Goal: Use online tool/utility: Utilize a website feature to perform a specific function

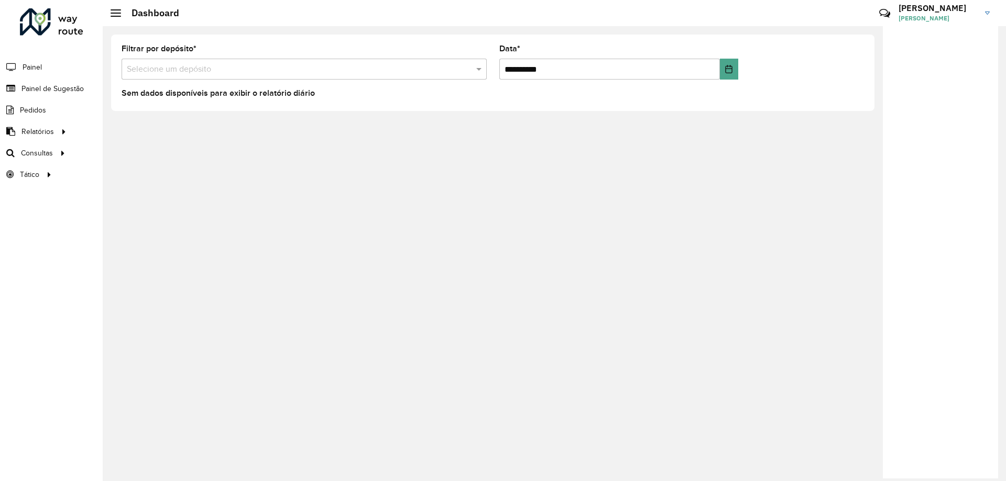
click at [236, 69] on input "text" at bounding box center [294, 69] width 334 height 13
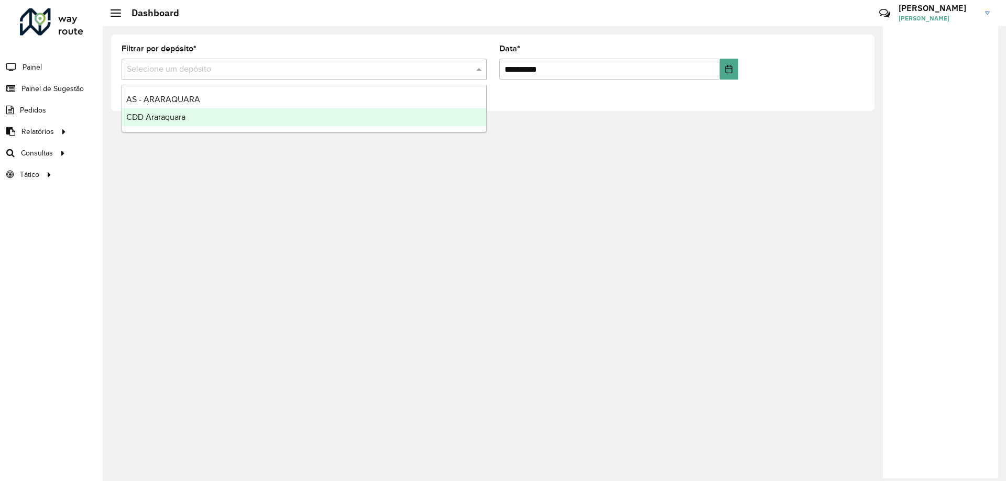
click at [184, 123] on div "CDD Araraquara" at bounding box center [304, 117] width 364 height 18
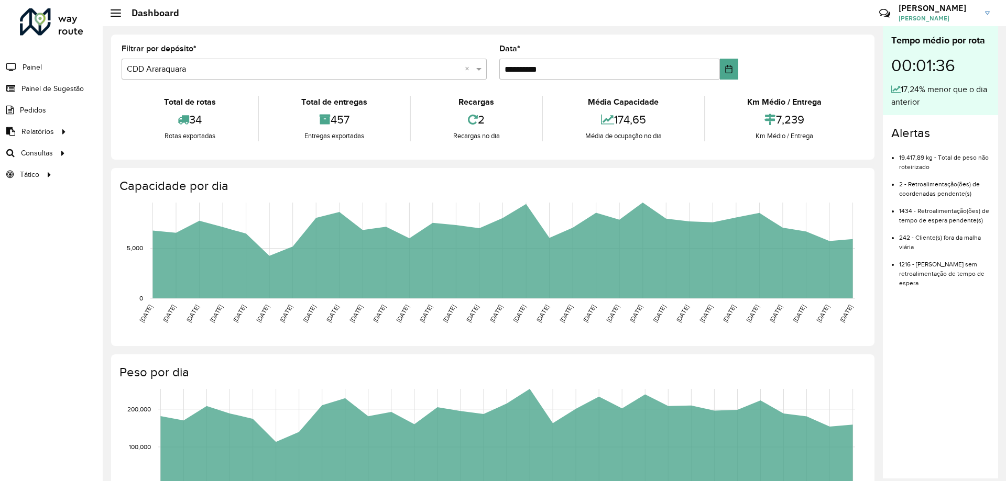
click at [742, 68] on formly-group "**********" at bounding box center [492, 66] width 755 height 43
click at [733, 68] on button "Choose Date" at bounding box center [729, 69] width 18 height 21
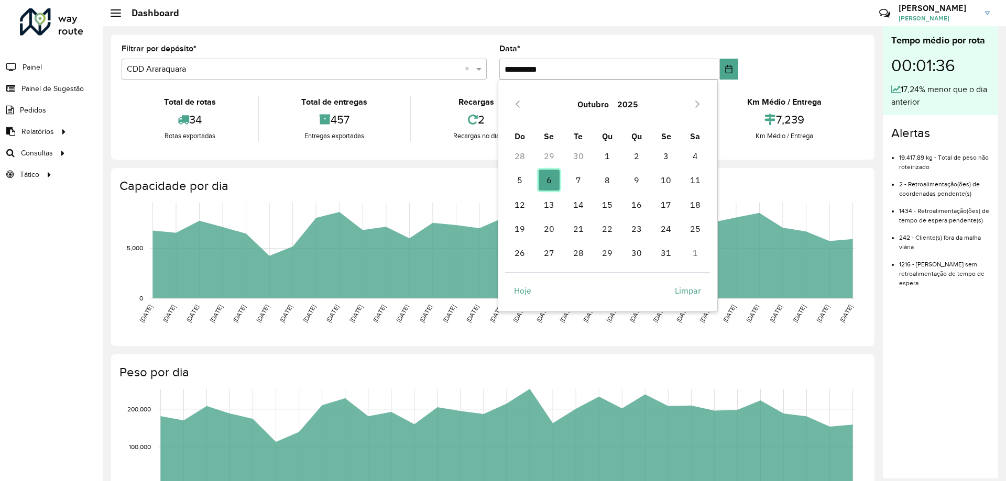
click at [544, 180] on span "6" at bounding box center [549, 180] width 21 height 21
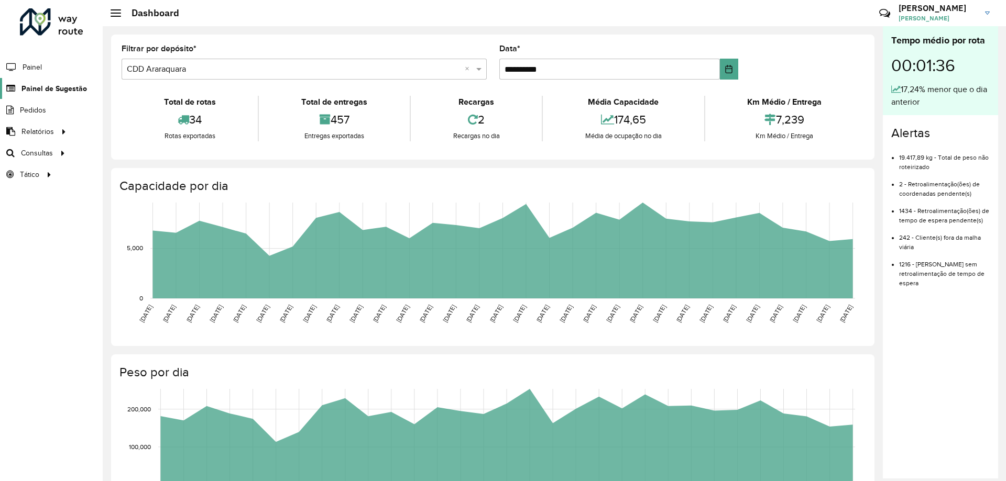
click at [42, 91] on span "Painel de Sugestão" at bounding box center [53, 88] width 65 height 11
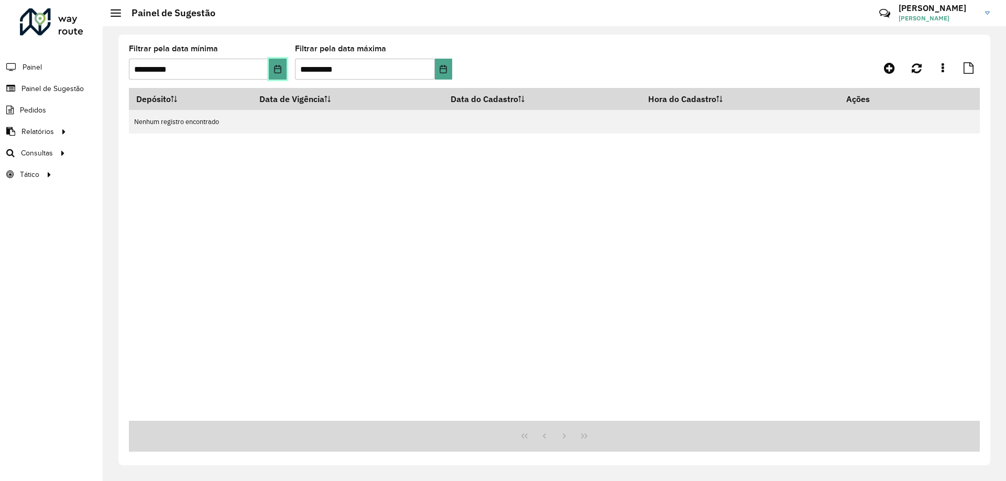
click at [274, 70] on icon "Choose Date" at bounding box center [277, 69] width 8 height 8
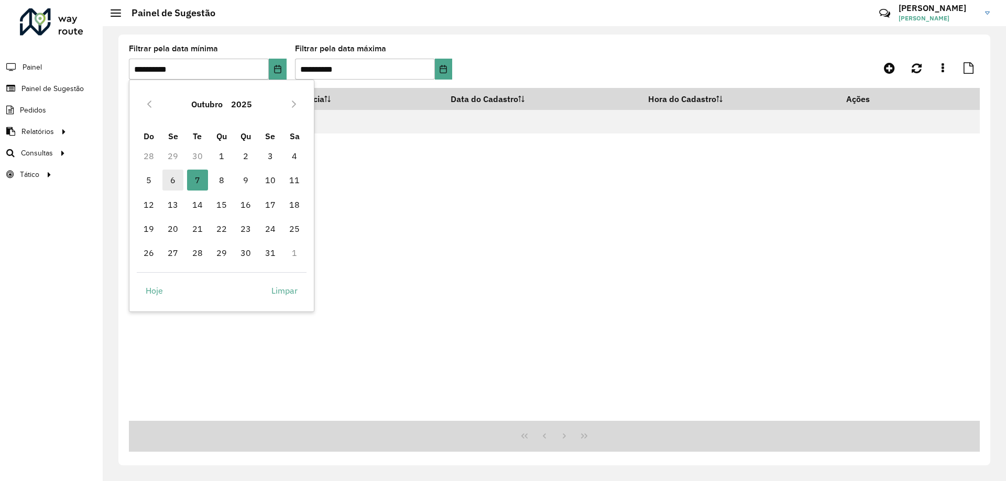
click at [172, 182] on span "6" at bounding box center [172, 180] width 21 height 21
type input "**********"
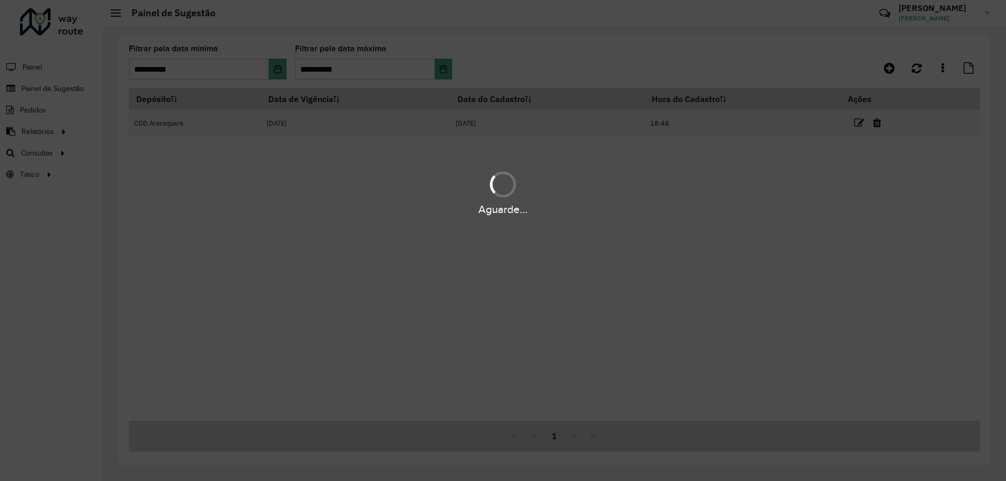
click at [446, 63] on div "Aguarde..." at bounding box center [503, 240] width 1006 height 481
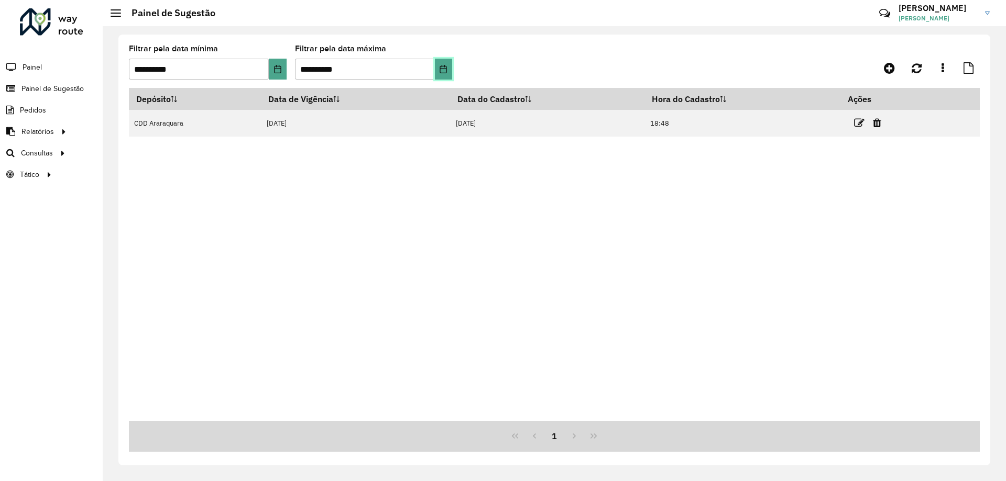
click at [446, 69] on icon "Choose Date" at bounding box center [443, 69] width 7 height 8
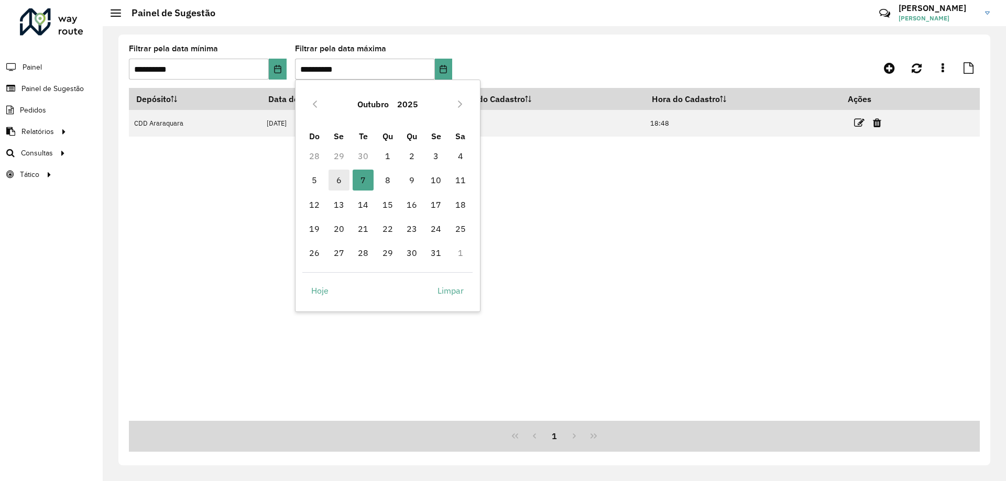
click at [345, 181] on span "6" at bounding box center [338, 180] width 21 height 21
type input "**********"
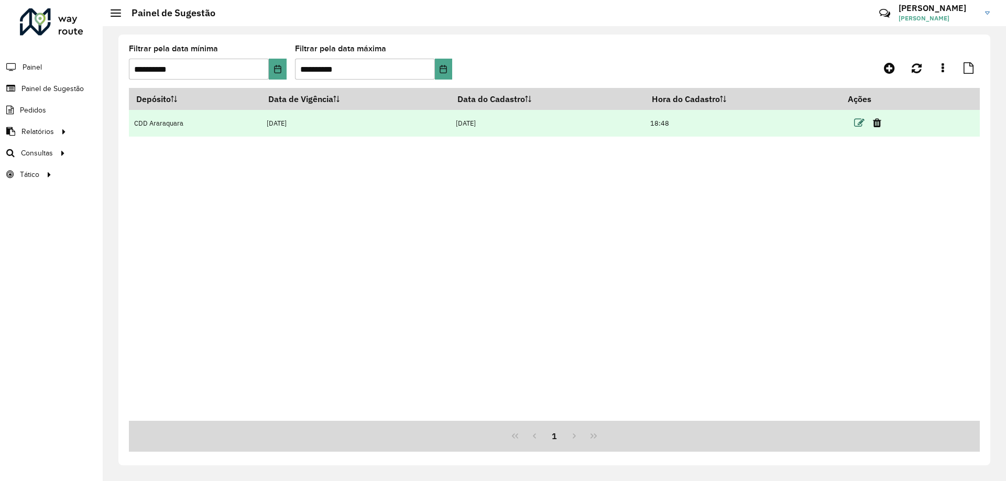
click at [855, 124] on icon at bounding box center [859, 123] width 10 height 10
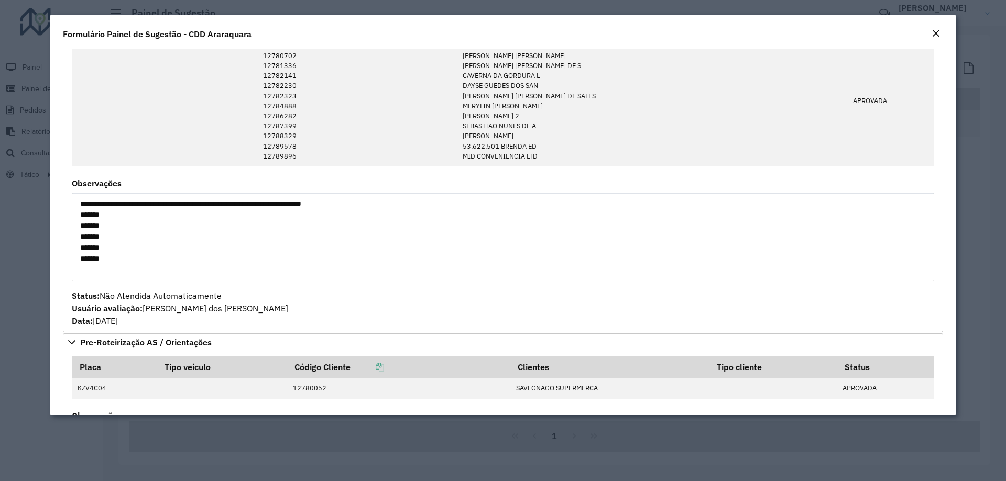
scroll to position [1152, 0]
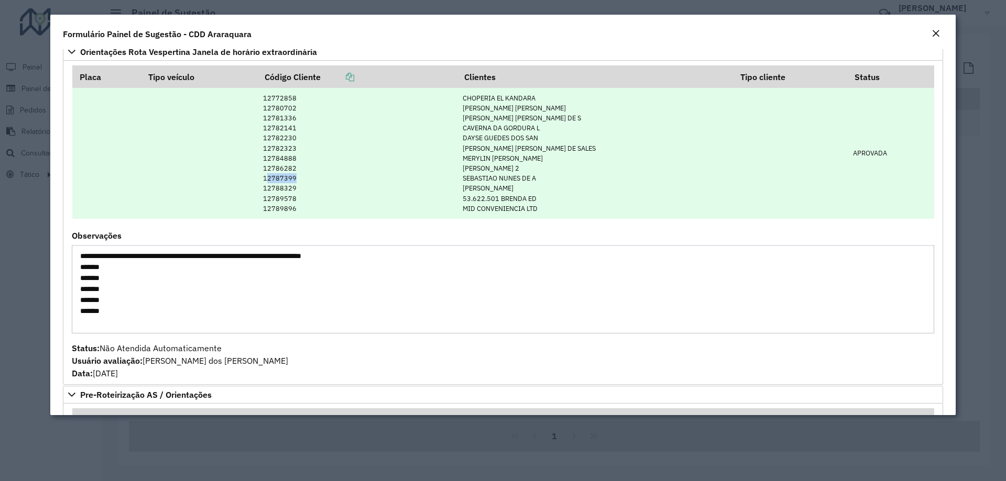
drag, startPoint x: 292, startPoint y: 179, endPoint x: 332, endPoint y: 181, distance: 40.4
click at [332, 181] on td "12772858 12780702 12781336 12782141 12782230 12782323 12784888 12786282 1278739…" at bounding box center [357, 153] width 200 height 131
click at [308, 181] on td "12772858 12780702 12781336 12782141 12782230 12782323 12784888 12786282 1278739…" at bounding box center [357, 153] width 200 height 131
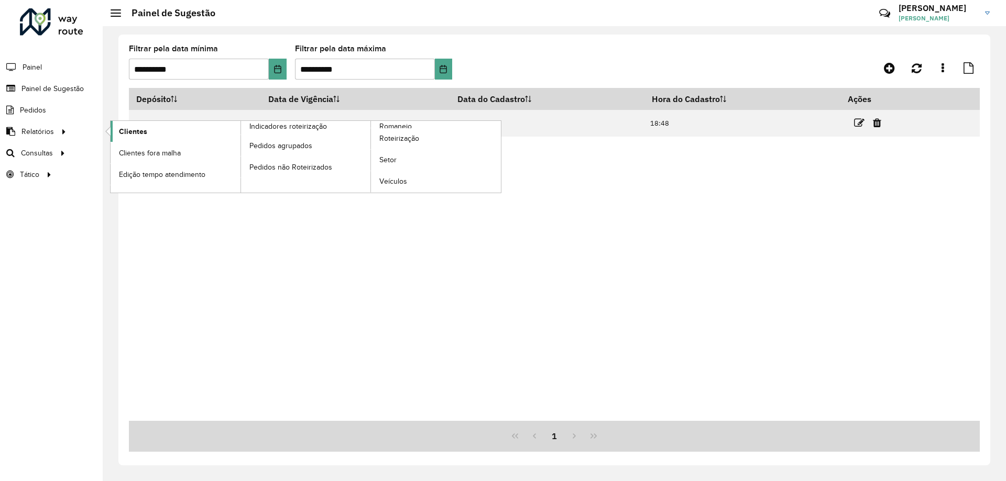
click at [112, 133] on link "Clientes" at bounding box center [176, 131] width 130 height 21
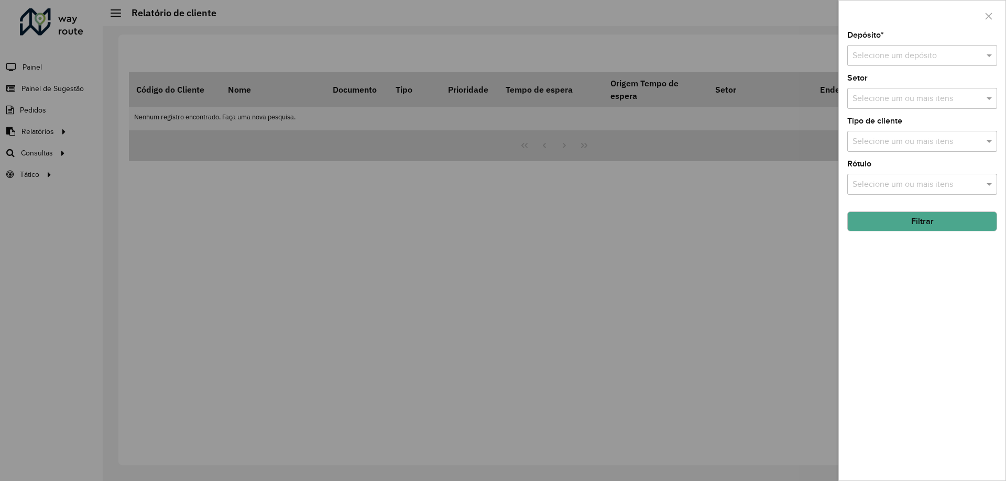
click at [862, 47] on div "Selecione um depósito" at bounding box center [922, 55] width 150 height 21
click at [870, 104] on span "CDD Araraquara" at bounding box center [881, 103] width 59 height 9
click at [897, 219] on button "Filtrar" at bounding box center [922, 222] width 150 height 20
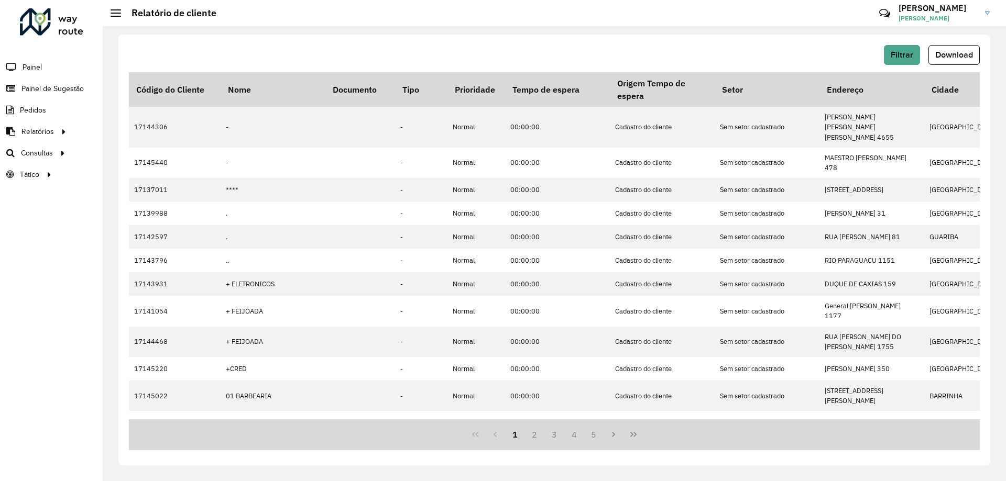
click at [952, 53] on span "Download" at bounding box center [954, 54] width 38 height 9
click at [31, 170] on span "Tático" at bounding box center [30, 174] width 21 height 11
click at [203, 172] on link "Análise de Sessões" at bounding box center [175, 174] width 128 height 21
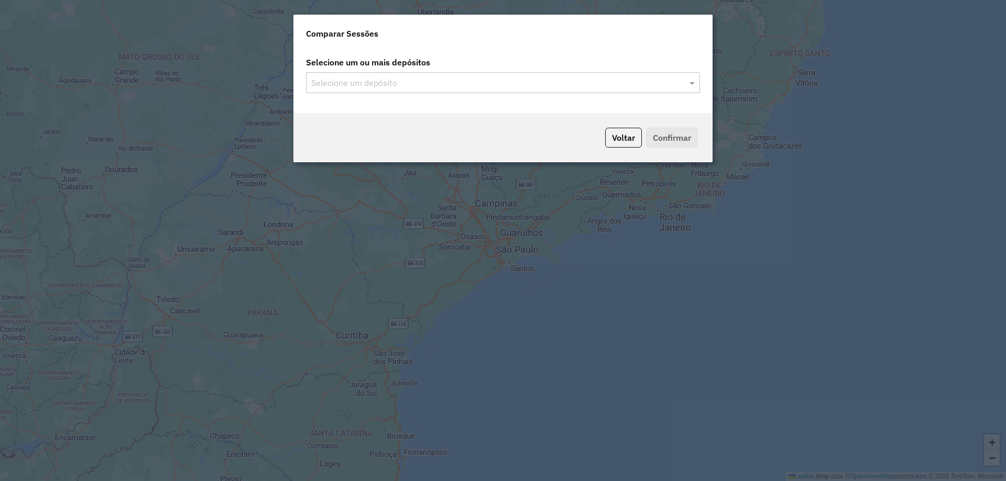
click at [459, 83] on input "text" at bounding box center [498, 83] width 378 height 13
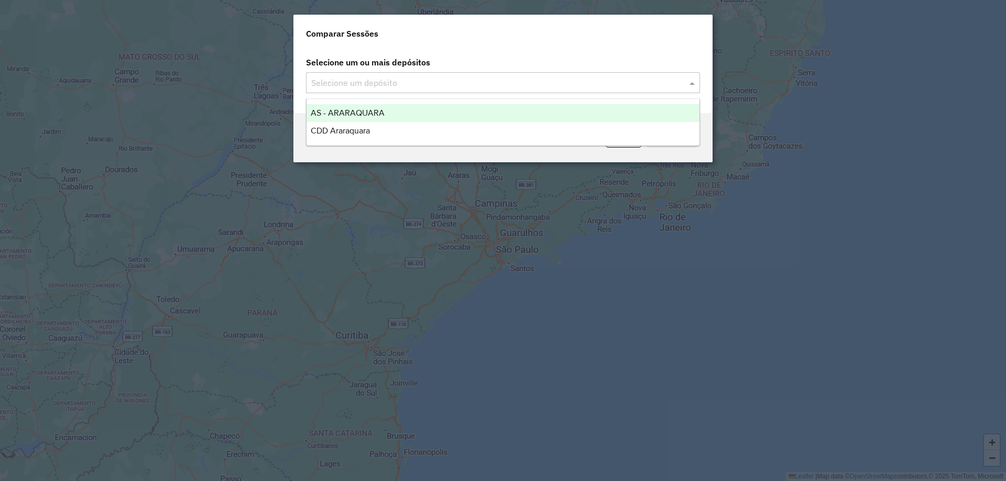
click at [693, 84] on span at bounding box center [693, 82] width 13 height 13
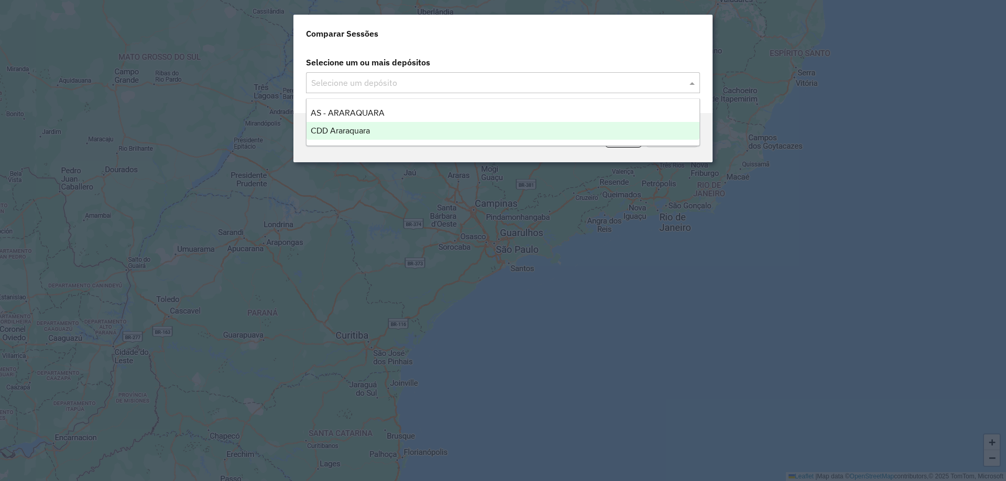
click at [442, 142] on ng-dropdown-panel "AS - ARARAQUARA CDD Araraquara" at bounding box center [503, 122] width 394 height 48
click at [539, 127] on div "CDD Araraquara" at bounding box center [502, 131] width 393 height 18
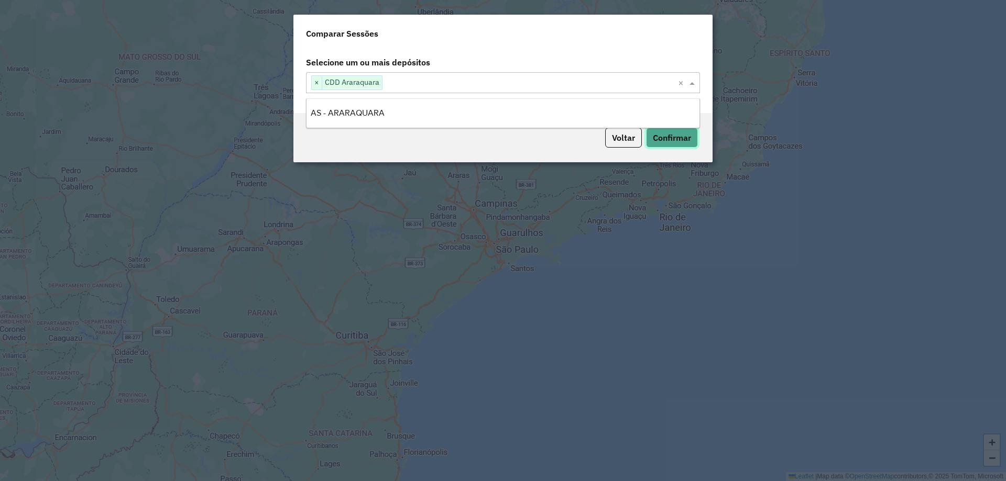
click at [669, 129] on button "Confirmar" at bounding box center [672, 138] width 52 height 20
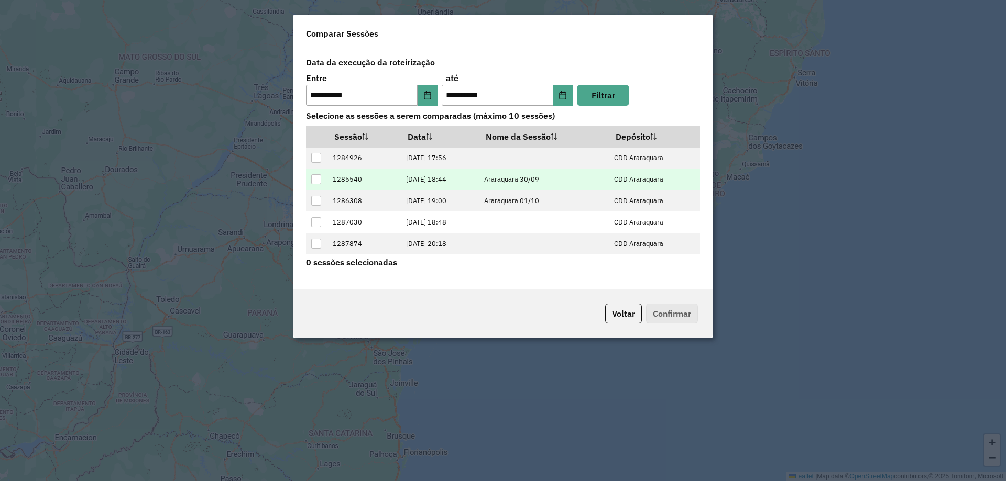
scroll to position [41, 0]
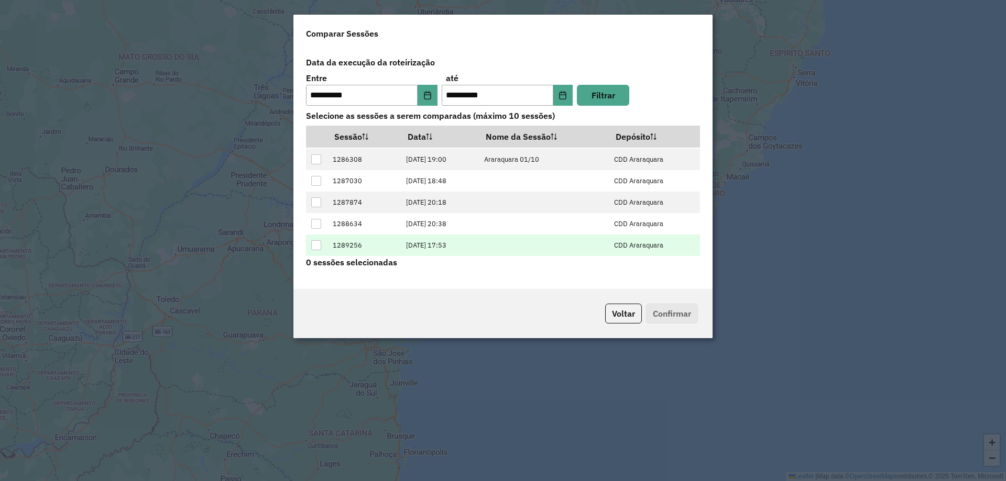
click at [316, 247] on div at bounding box center [316, 245] width 10 height 10
click at [685, 311] on button "Confirmar" at bounding box center [672, 314] width 52 height 20
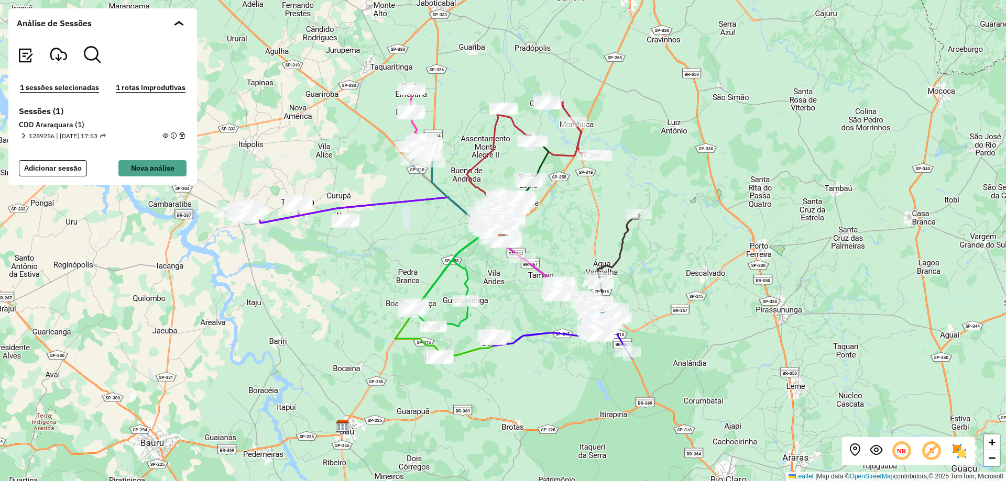
click at [35, 130] on h6 "CDD Araraquara (1)" at bounding box center [103, 124] width 168 height 9
click at [57, 107] on h6 "Sessões (1)" at bounding box center [103, 111] width 168 height 10
click at [150, 84] on button "1 rotas improdutivas" at bounding box center [151, 88] width 76 height 12
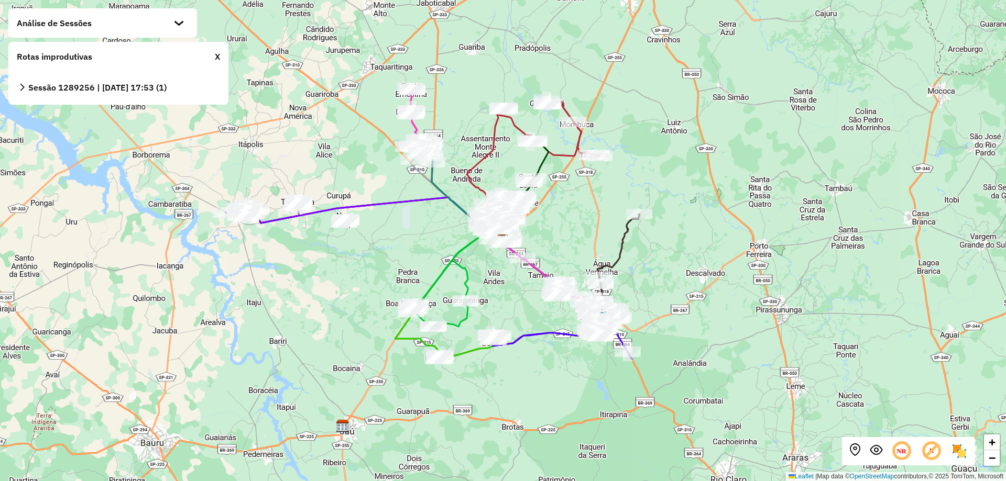
click at [144, 85] on strong "Sessão 1289256 | 06/10/2025 - 17:53 (1)" at bounding box center [97, 87] width 138 height 10
click at [215, 57] on div "X" at bounding box center [217, 56] width 5 height 13
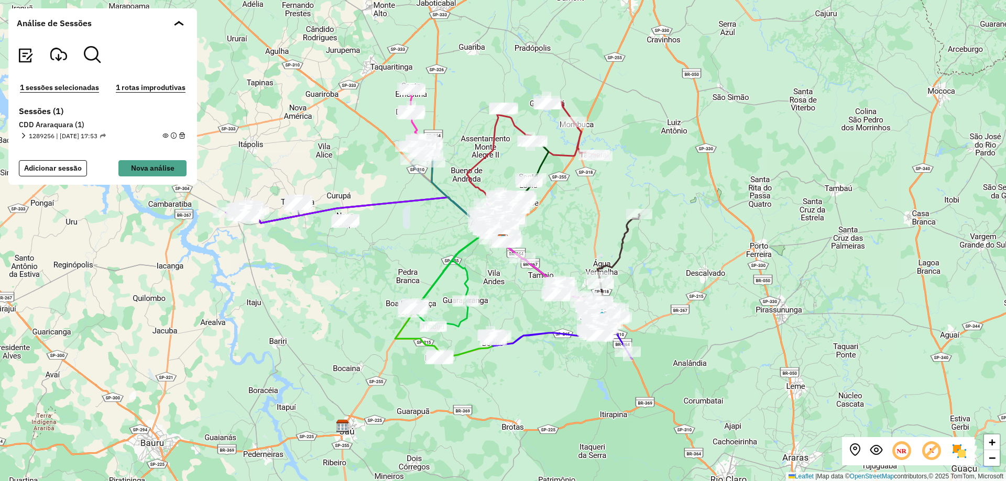
click at [79, 87] on button "1 sessões selecionadas" at bounding box center [59, 88] width 85 height 12
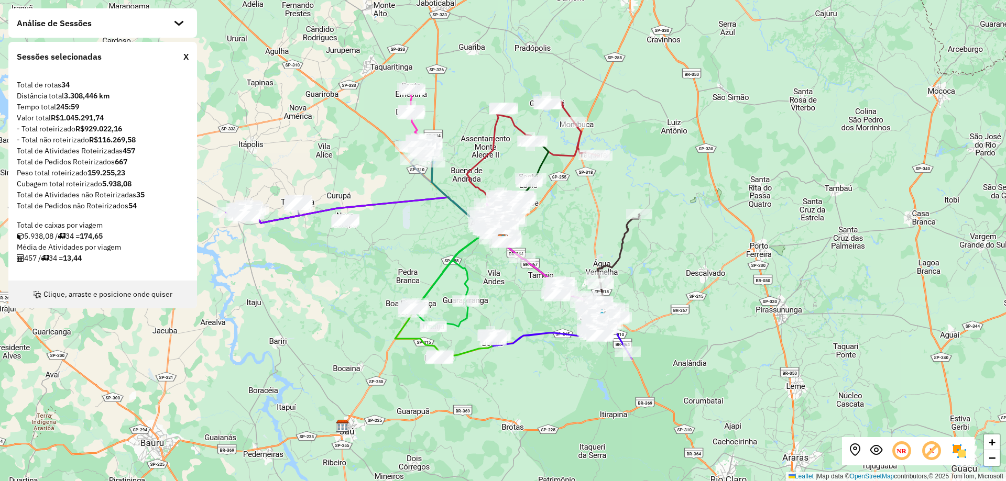
click at [181, 53] on div "Sessões selecionadas X" at bounding box center [102, 56] width 189 height 29
click at [183, 56] on div "X" at bounding box center [185, 56] width 5 height 13
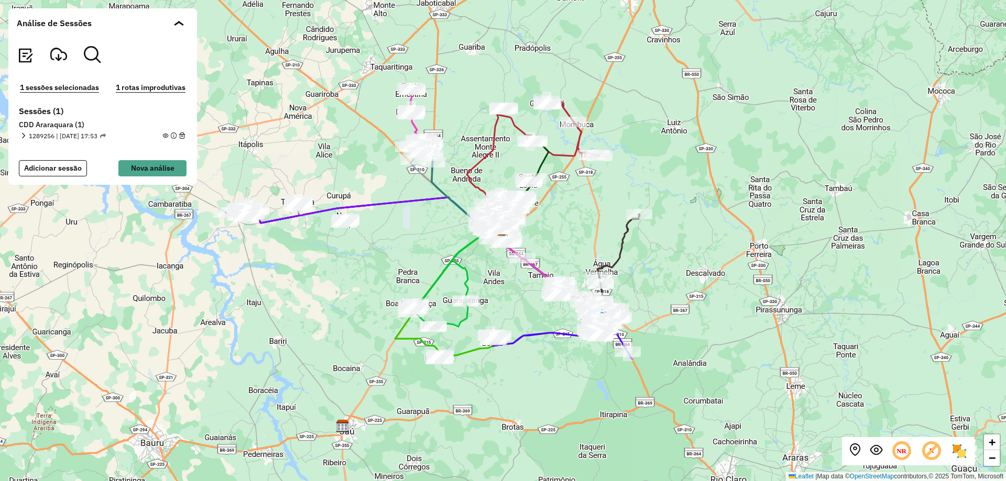
click at [161, 179] on div "1 sessões selecionadas 1 rotas improdutivas Sessões (1) CDD Araraquara (1) 1289…" at bounding box center [102, 111] width 189 height 147
click at [162, 171] on button "Nova análise" at bounding box center [152, 168] width 68 height 16
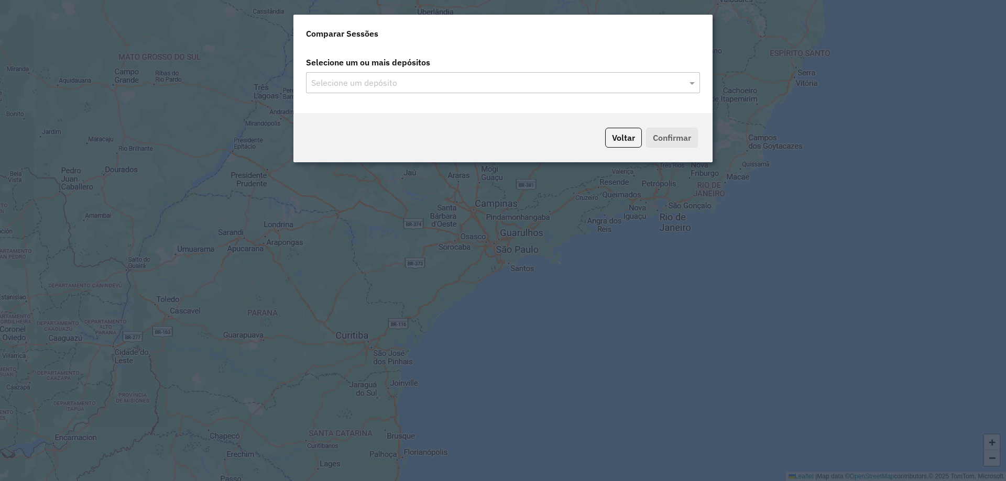
click at [541, 91] on div "Selecione um depósito" at bounding box center [503, 82] width 394 height 21
click at [315, 81] on input "text" at bounding box center [498, 83] width 378 height 13
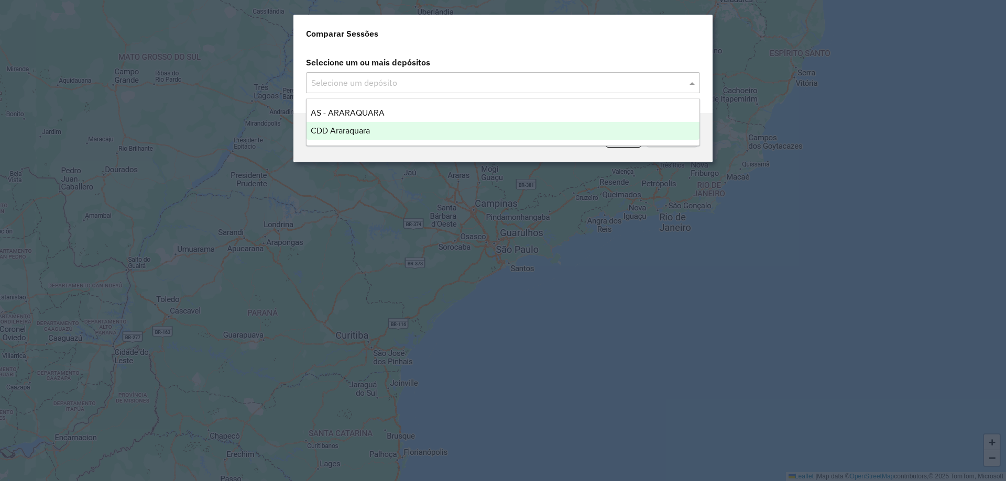
click at [334, 129] on span "CDD Araraquara" at bounding box center [340, 130] width 59 height 9
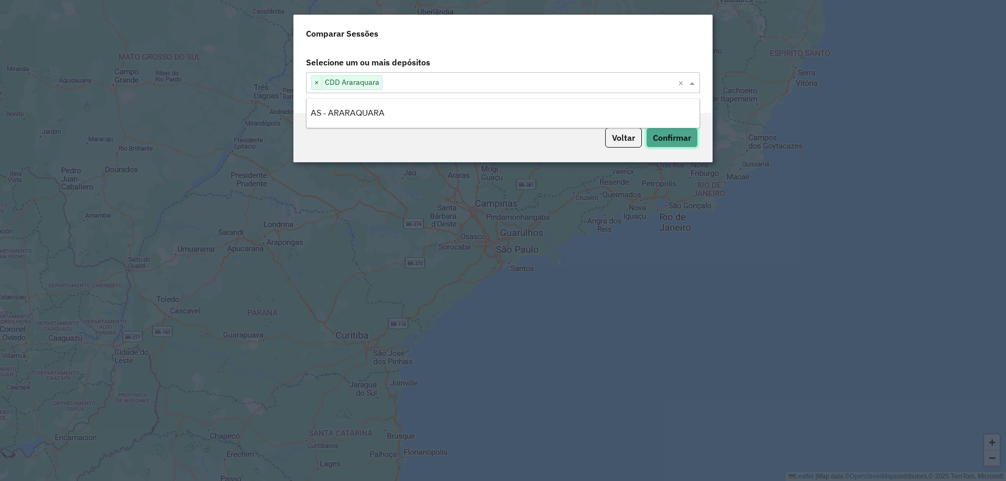
click at [686, 144] on button "Confirmar" at bounding box center [672, 138] width 52 height 20
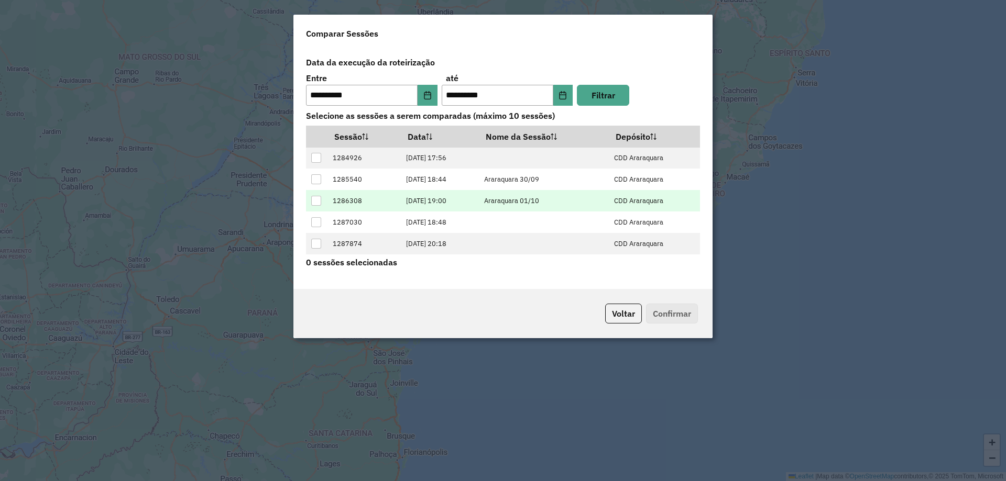
scroll to position [41, 0]
